Goal: Task Accomplishment & Management: Use online tool/utility

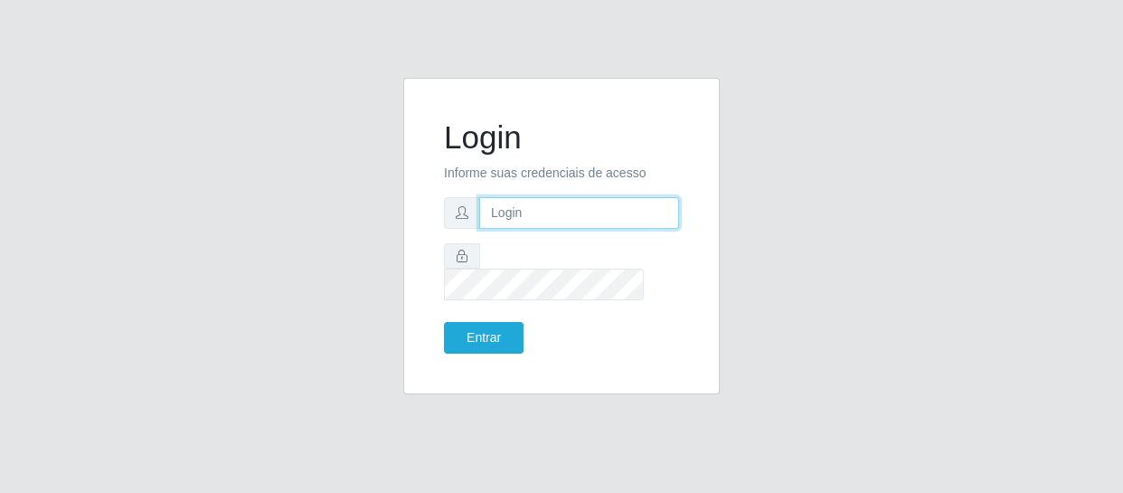
click at [525, 221] on input "text" at bounding box center [579, 213] width 200 height 32
type input "[EMAIL_ADDRESS][DOMAIN_NAME]"
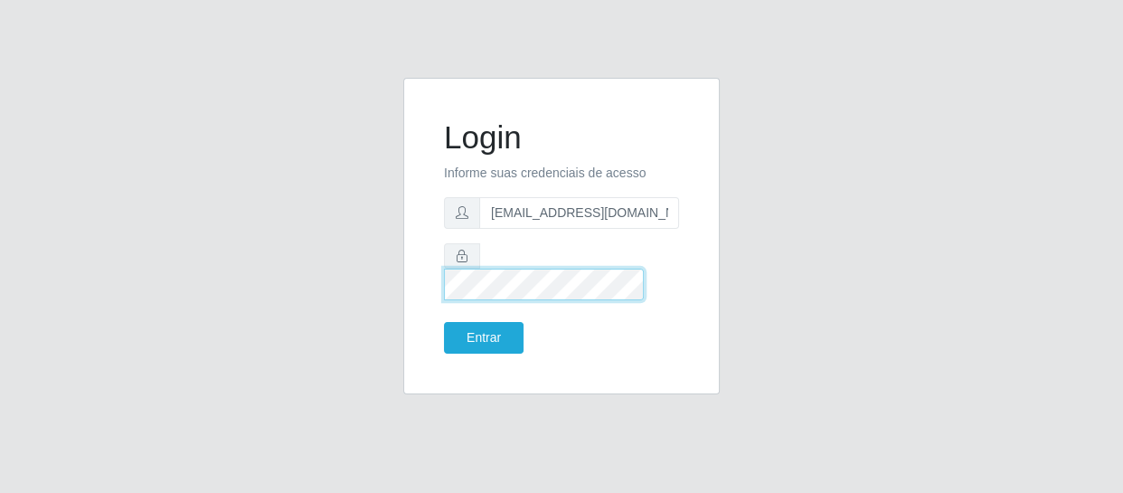
click at [444, 322] on button "Entrar" at bounding box center [484, 338] width 80 height 32
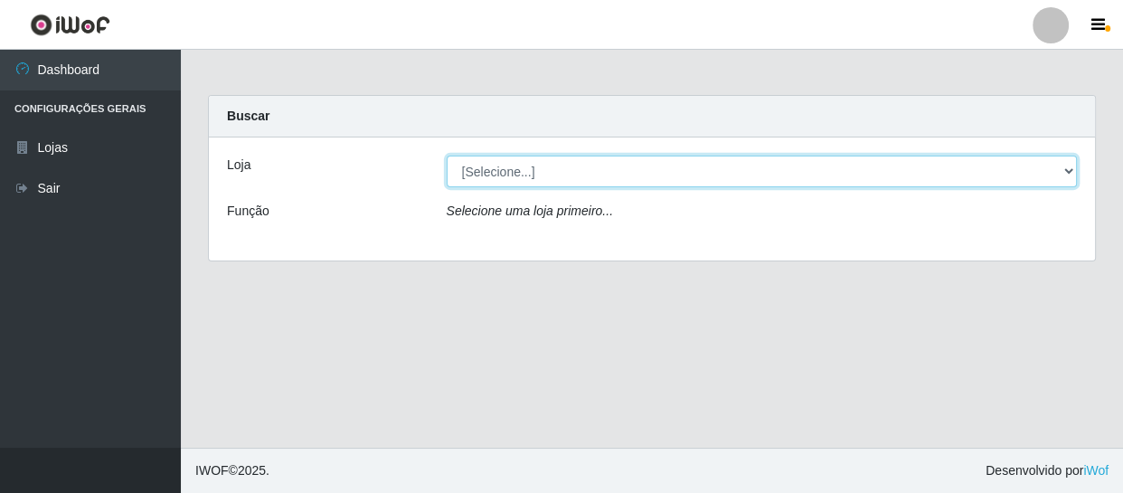
click at [1064, 165] on select "[Selecione...] SuperFácil Atacado - São Gonçalo do Amarante" at bounding box center [762, 171] width 631 height 32
select select "408"
click at [447, 155] on select "[Selecione...] SuperFácil Atacado - São Gonçalo do Amarante" at bounding box center [762, 171] width 631 height 32
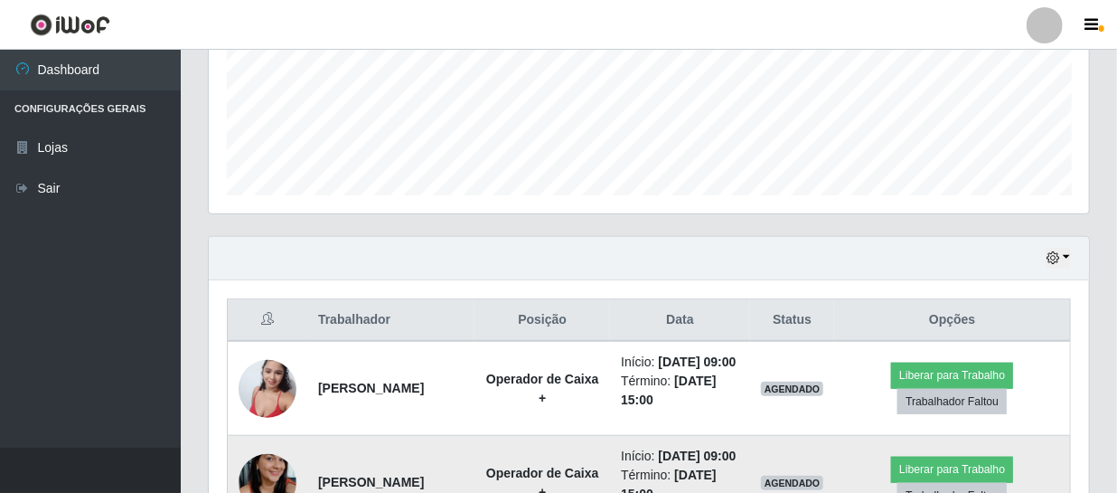
scroll to position [404, 0]
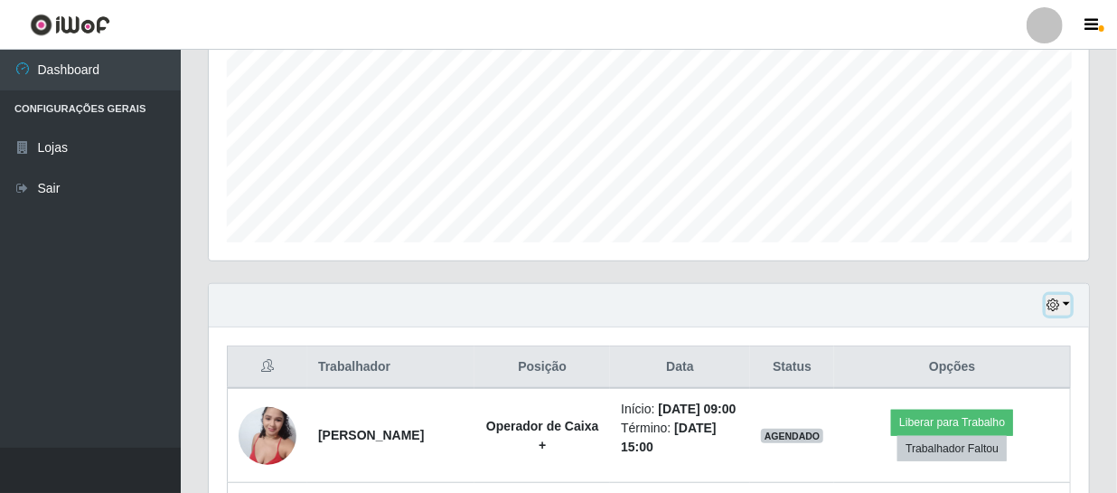
click at [1053, 304] on icon "button" at bounding box center [1053, 304] width 13 height 13
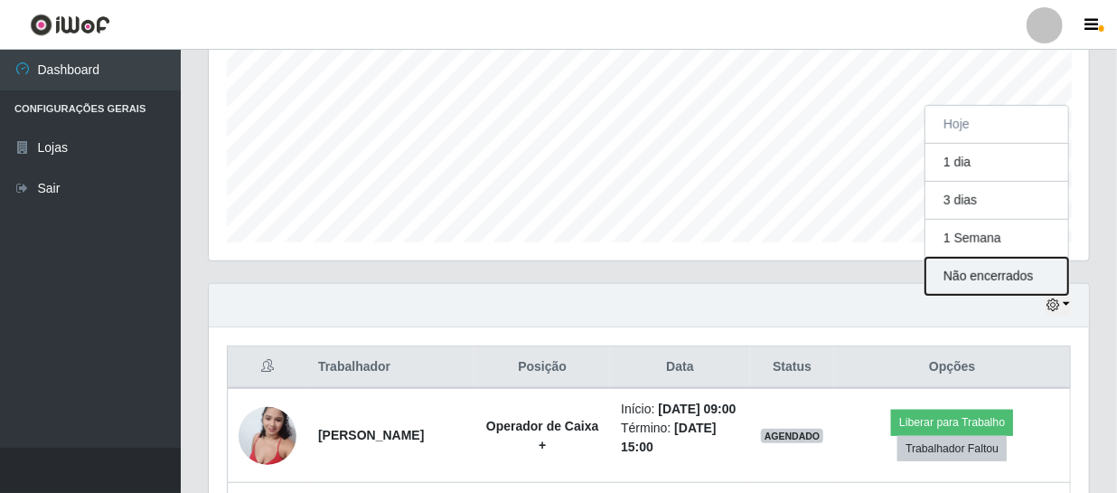
click at [1011, 280] on button "Não encerrados" at bounding box center [997, 276] width 143 height 37
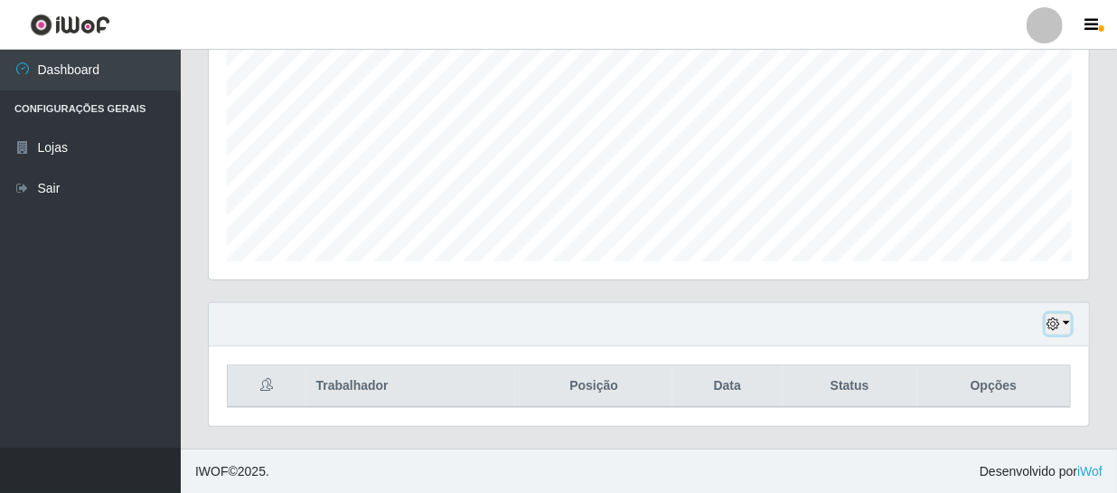
click at [1051, 319] on icon "button" at bounding box center [1053, 323] width 13 height 13
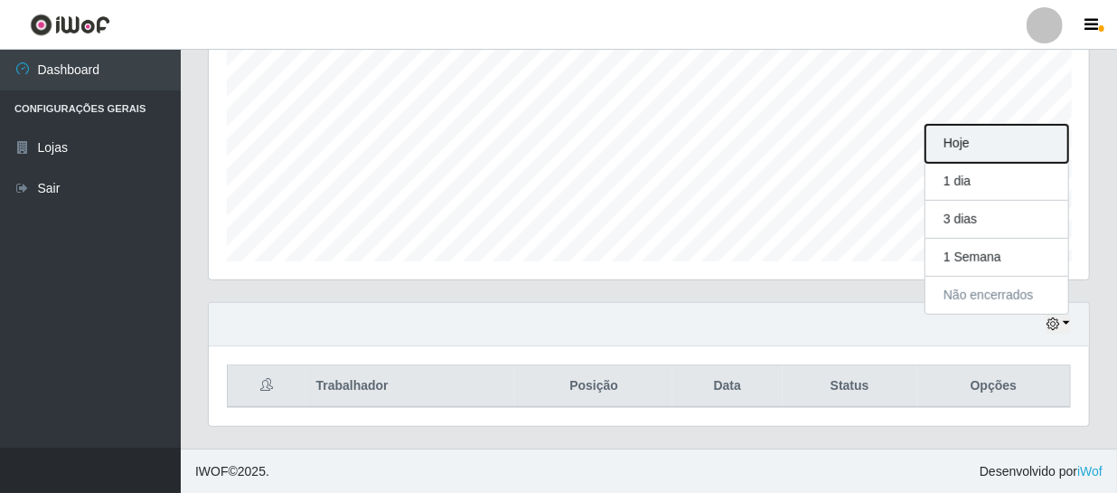
click at [1001, 142] on button "Hoje" at bounding box center [997, 144] width 143 height 38
